Goal: Find specific page/section: Find specific page/section

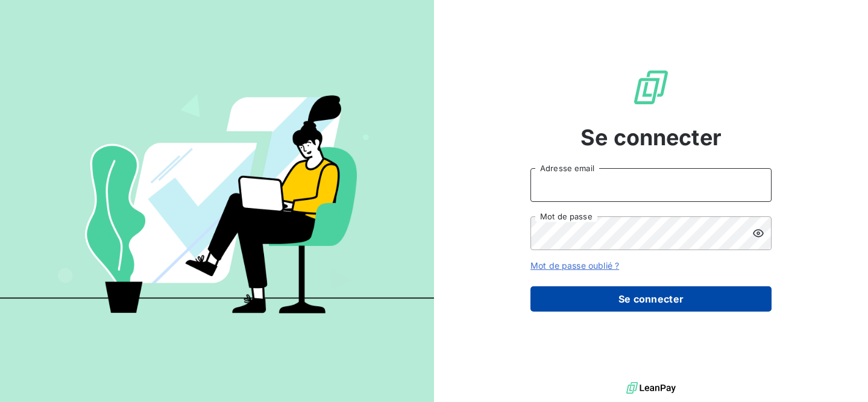
type input "[EMAIL_ADDRESS][DOMAIN_NAME]"
click at [651, 303] on button "Se connecter" at bounding box center [651, 298] width 241 height 25
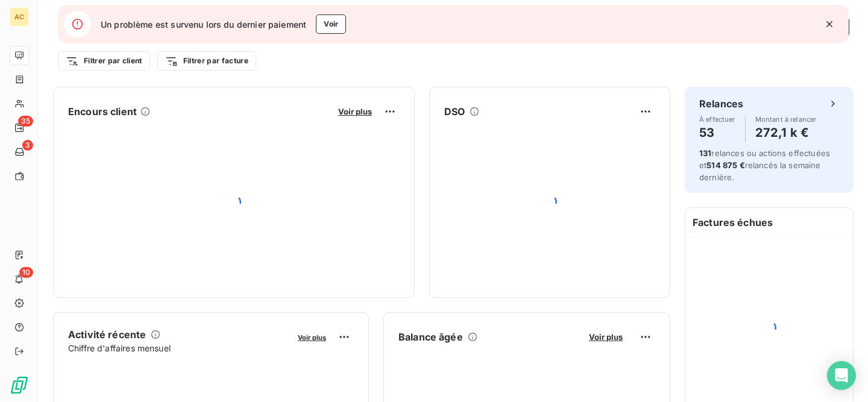
click at [830, 27] on icon "button" at bounding box center [830, 24] width 12 height 12
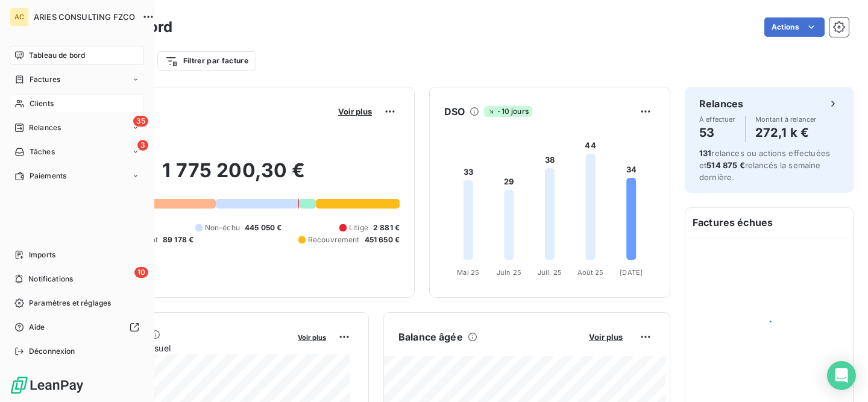
click at [31, 106] on span "Clients" at bounding box center [42, 103] width 24 height 11
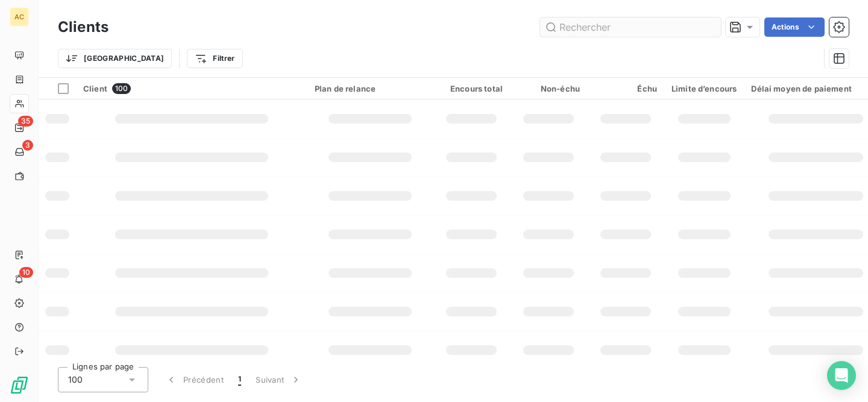
click at [648, 28] on input "text" at bounding box center [630, 26] width 181 height 19
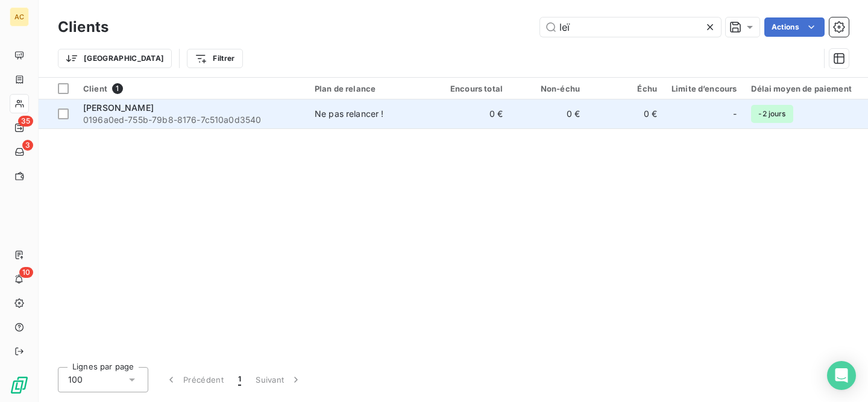
type input "leï"
click at [192, 118] on span "0196a0ed-755b-79b8-8176-7c510a0d3540" at bounding box center [191, 120] width 217 height 12
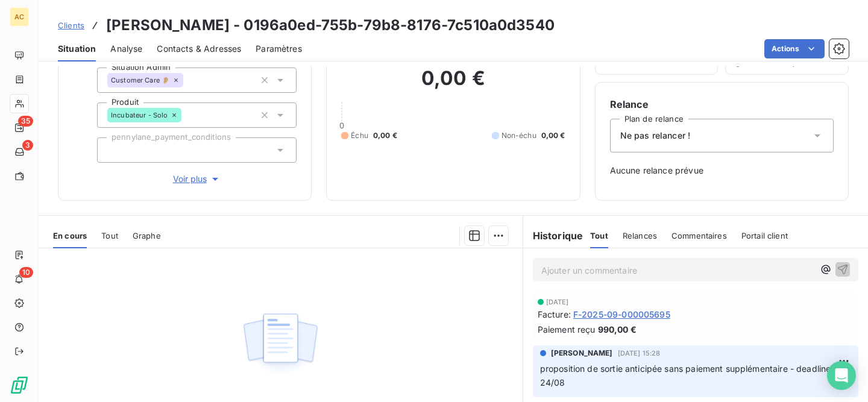
scroll to position [97, 0]
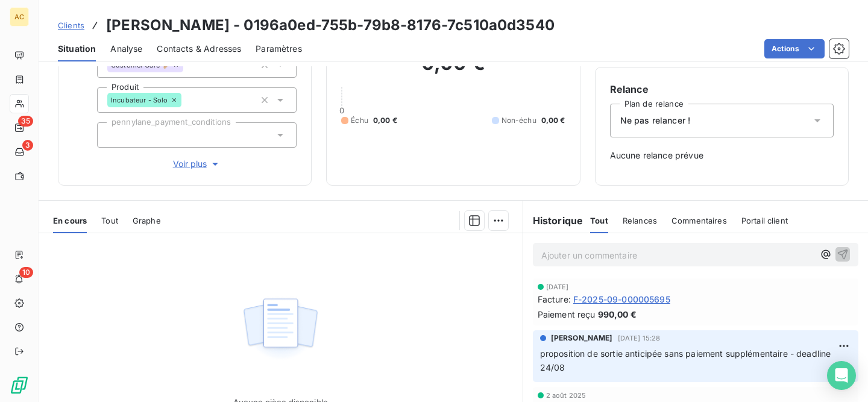
click at [96, 219] on div "En cours Tout Graphe" at bounding box center [281, 220] width 484 height 25
click at [104, 220] on span "Tout" at bounding box center [109, 221] width 17 height 10
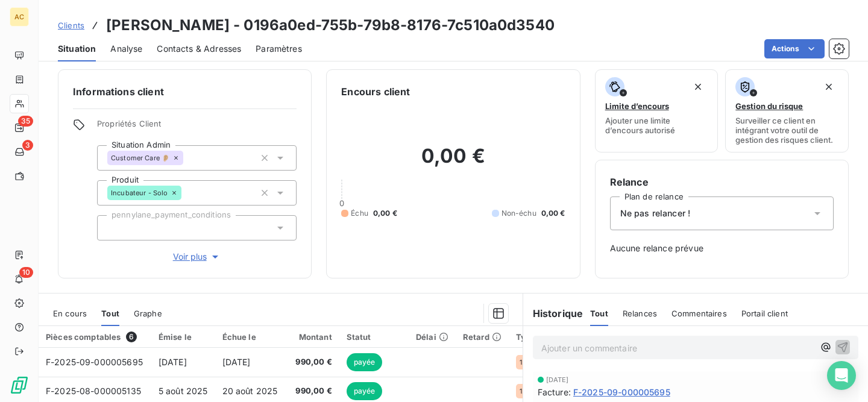
scroll to position [0, 0]
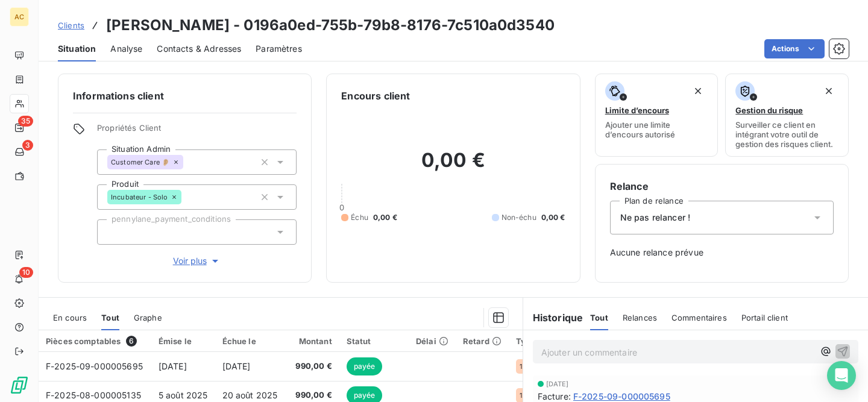
click at [75, 23] on span "Clients" at bounding box center [71, 25] width 27 height 10
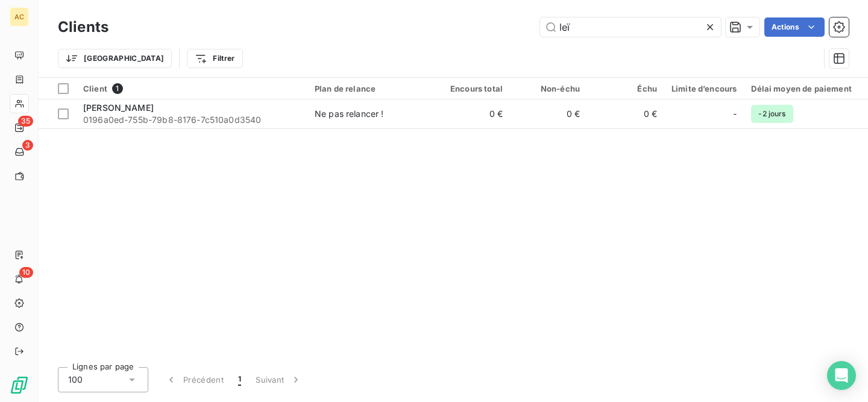
drag, startPoint x: 582, startPoint y: 28, endPoint x: 504, endPoint y: 25, distance: 77.8
click at [496, 26] on div "leï Actions" at bounding box center [486, 26] width 726 height 19
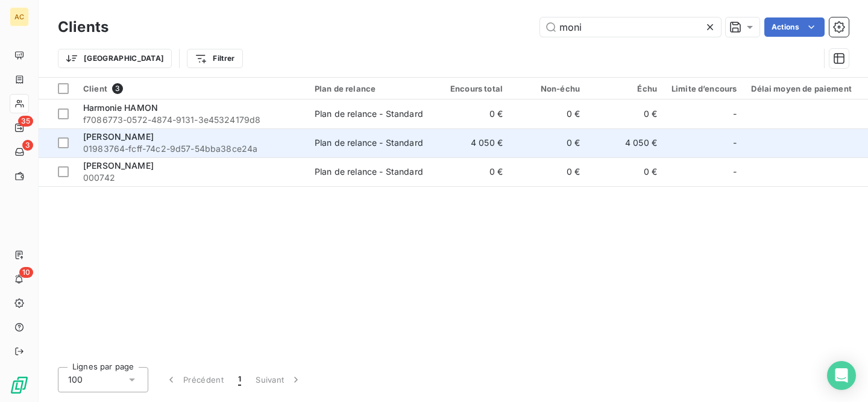
type input "moni"
click at [269, 150] on span "01983764-fcff-74c2-9d57-54bba38ce24a" at bounding box center [191, 149] width 217 height 12
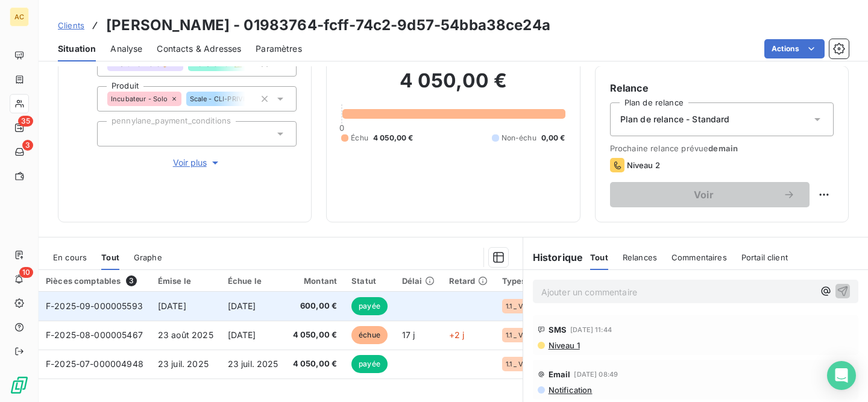
scroll to position [77, 0]
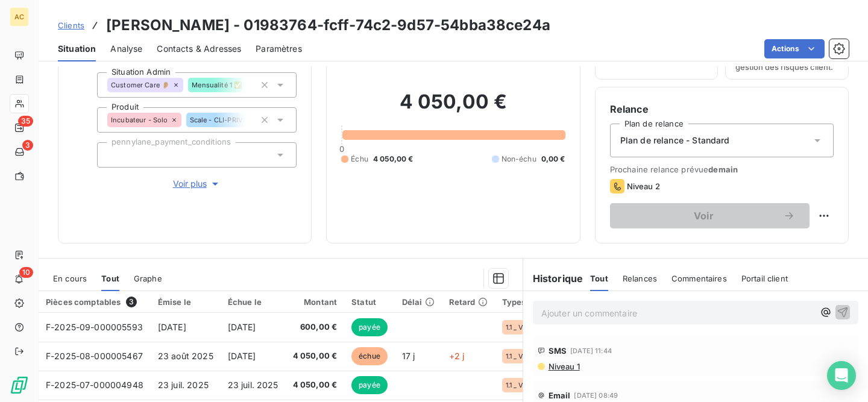
click at [75, 29] on span "Clients" at bounding box center [71, 25] width 27 height 10
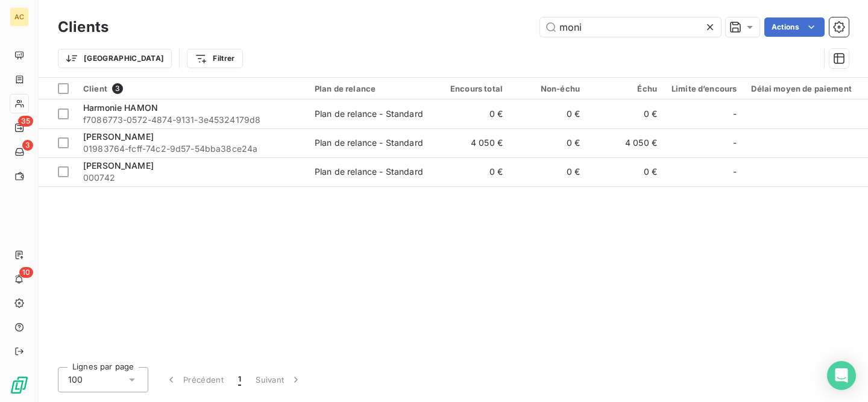
click at [508, 26] on div "moni Actions" at bounding box center [486, 26] width 726 height 19
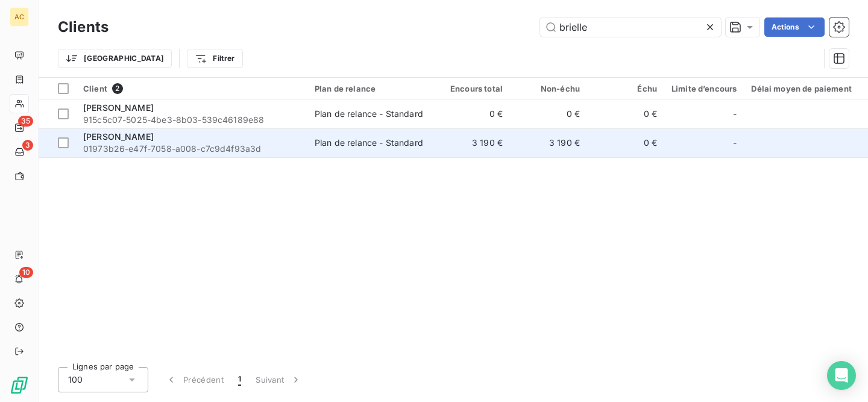
type input "brielle"
click at [342, 140] on div "Plan de relance - Standard" at bounding box center [369, 143] width 109 height 12
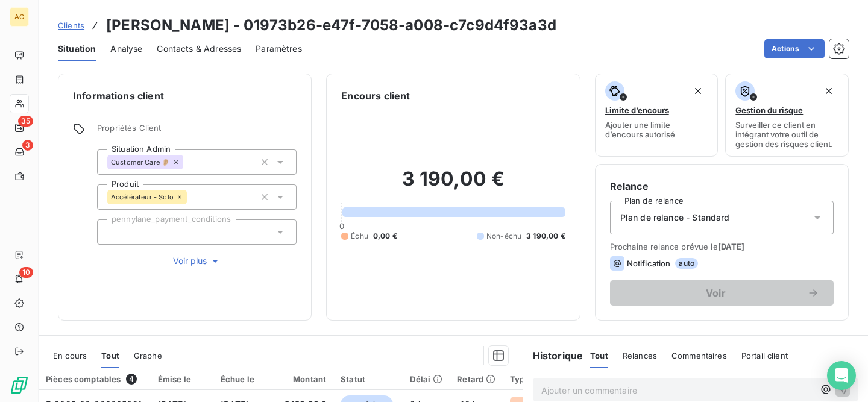
click at [195, 265] on span "Voir plus" at bounding box center [197, 261] width 48 height 12
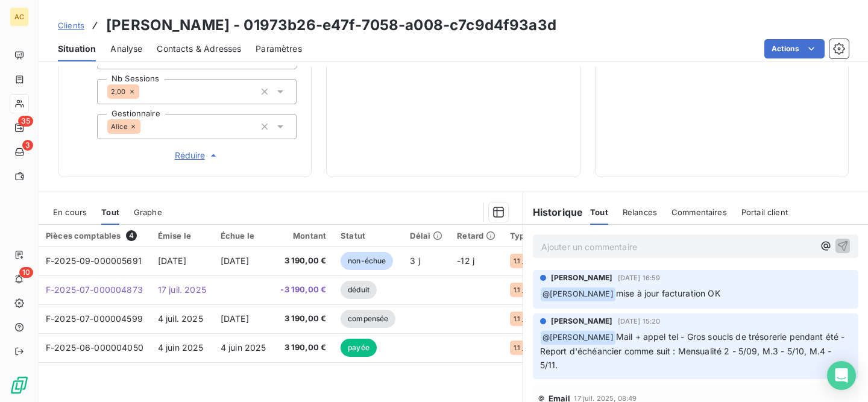
scroll to position [443, 0]
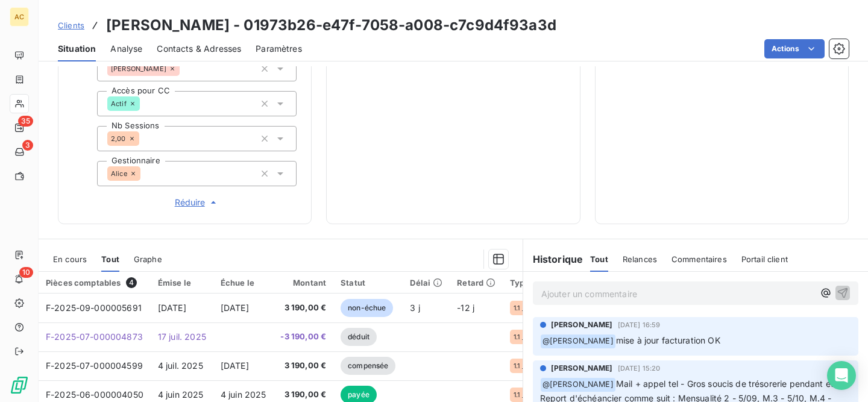
click at [77, 32] on div "Clients [PERSON_NAME] - 01973b26-e47f-7058-a008-c7c9d4f93a3d" at bounding box center [307, 25] width 499 height 22
click at [77, 27] on span "Clients" at bounding box center [71, 25] width 27 height 10
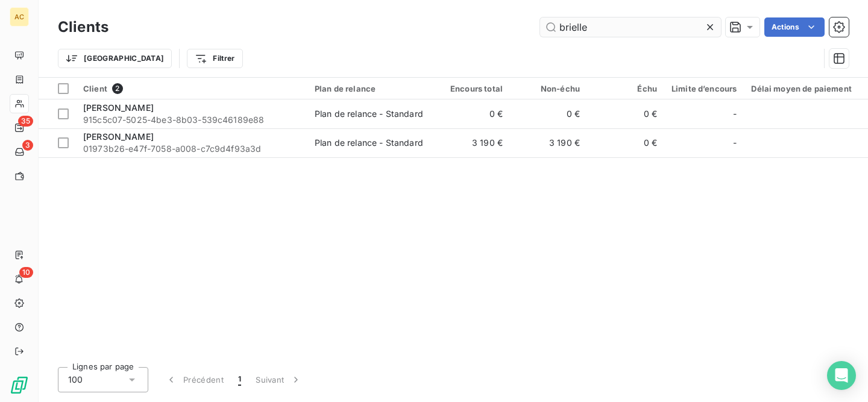
drag, startPoint x: 596, startPoint y: 27, endPoint x: 555, endPoint y: 23, distance: 41.8
click at [553, 23] on input "brielle" at bounding box center [630, 26] width 181 height 19
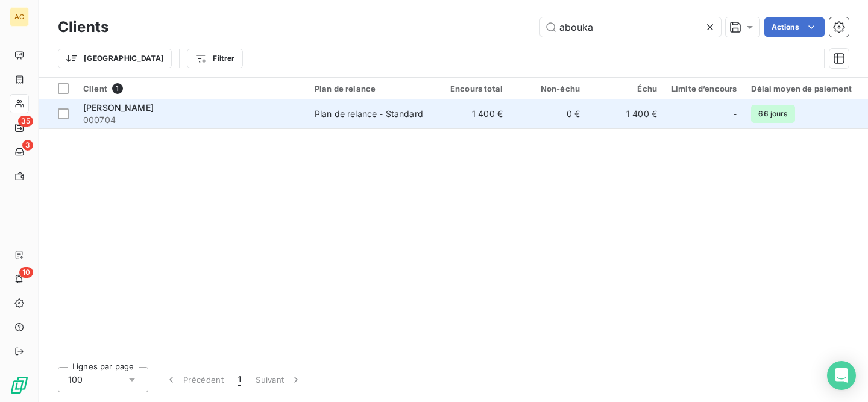
type input "abouka"
click at [458, 118] on td "1 400 €" at bounding box center [471, 113] width 77 height 29
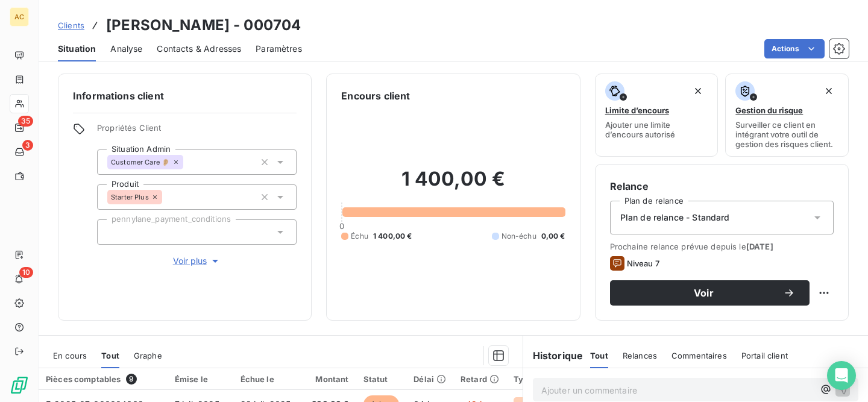
click at [69, 25] on span "Clients" at bounding box center [71, 25] width 27 height 10
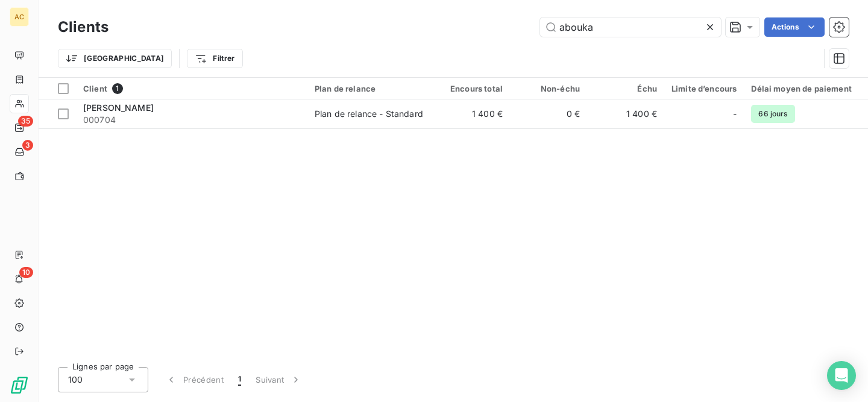
drag, startPoint x: 568, startPoint y: 27, endPoint x: 521, endPoint y: 25, distance: 47.1
click at [521, 25] on div "abouka Actions" at bounding box center [486, 26] width 726 height 19
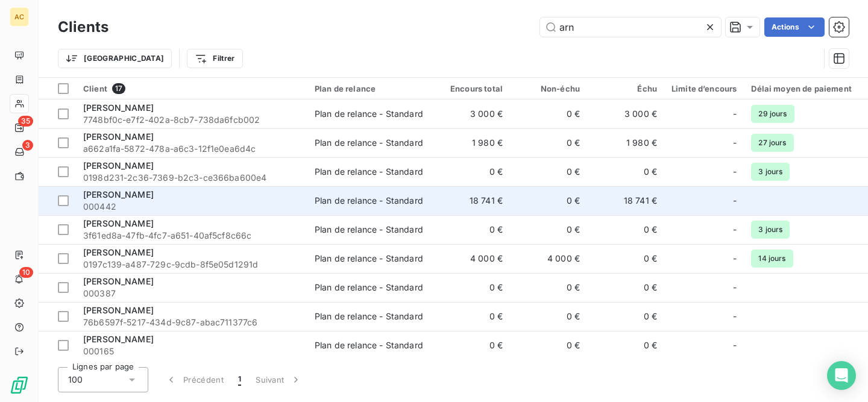
type input "arn"
click at [225, 192] on div "[PERSON_NAME]" at bounding box center [191, 195] width 217 height 12
